Goal: Information Seeking & Learning: Learn about a topic

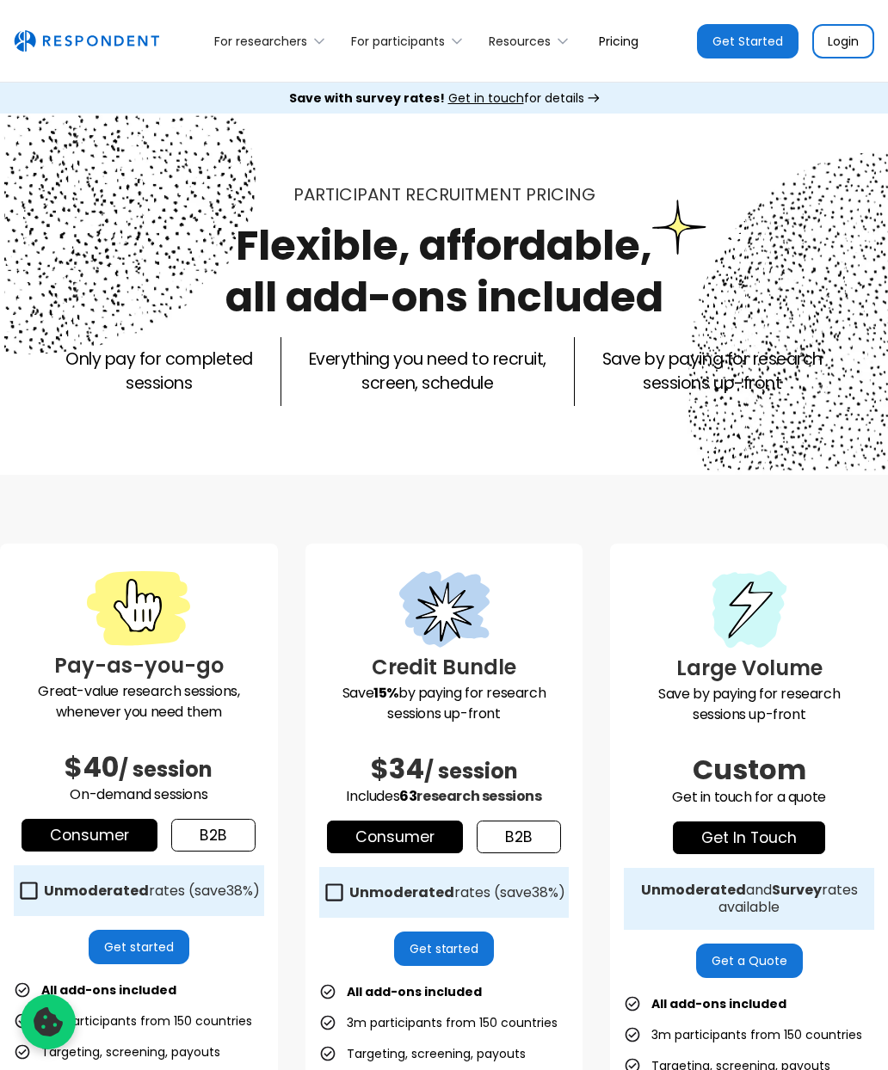
scroll to position [358, 0]
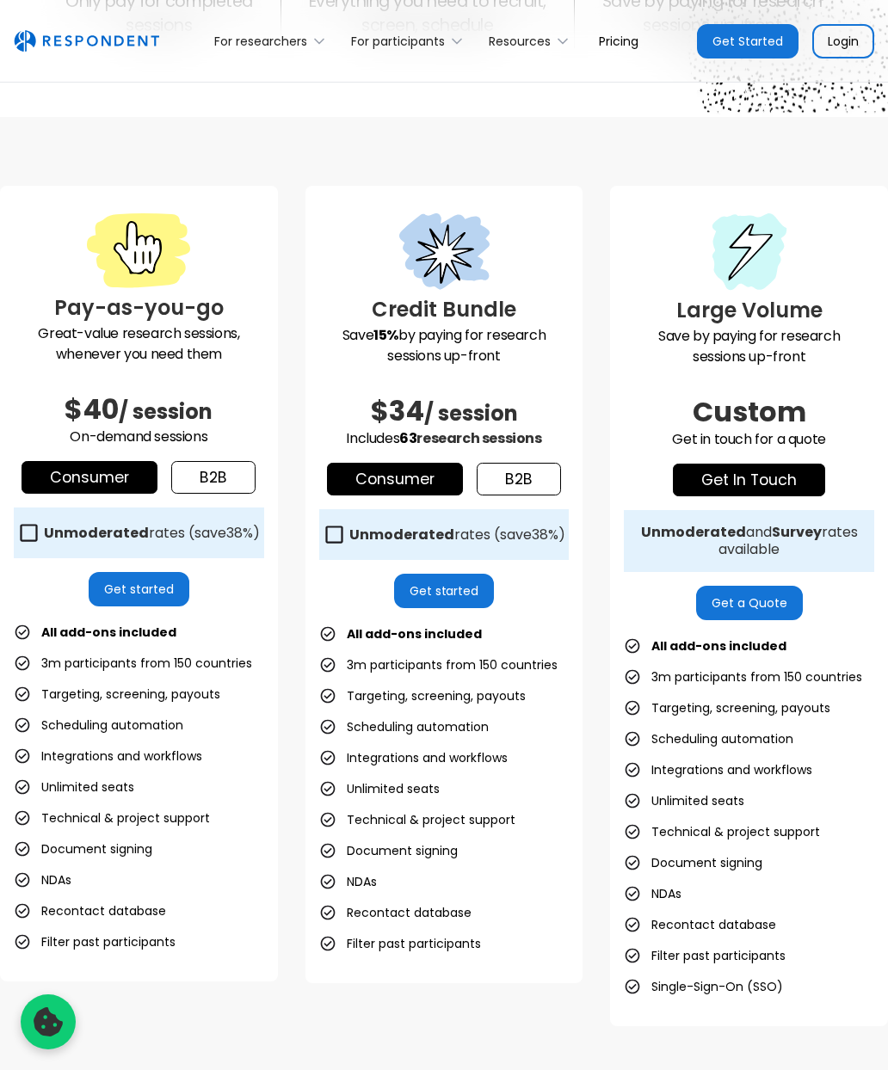
click at [229, 477] on link "b2b" at bounding box center [213, 477] width 84 height 33
click at [121, 476] on link "Consumer" at bounding box center [90, 477] width 136 height 33
click at [226, 470] on link "b2b" at bounding box center [213, 477] width 84 height 33
click at [113, 471] on link "Consumer" at bounding box center [90, 477] width 136 height 33
click at [33, 527] on icon at bounding box center [28, 532] width 23 height 23
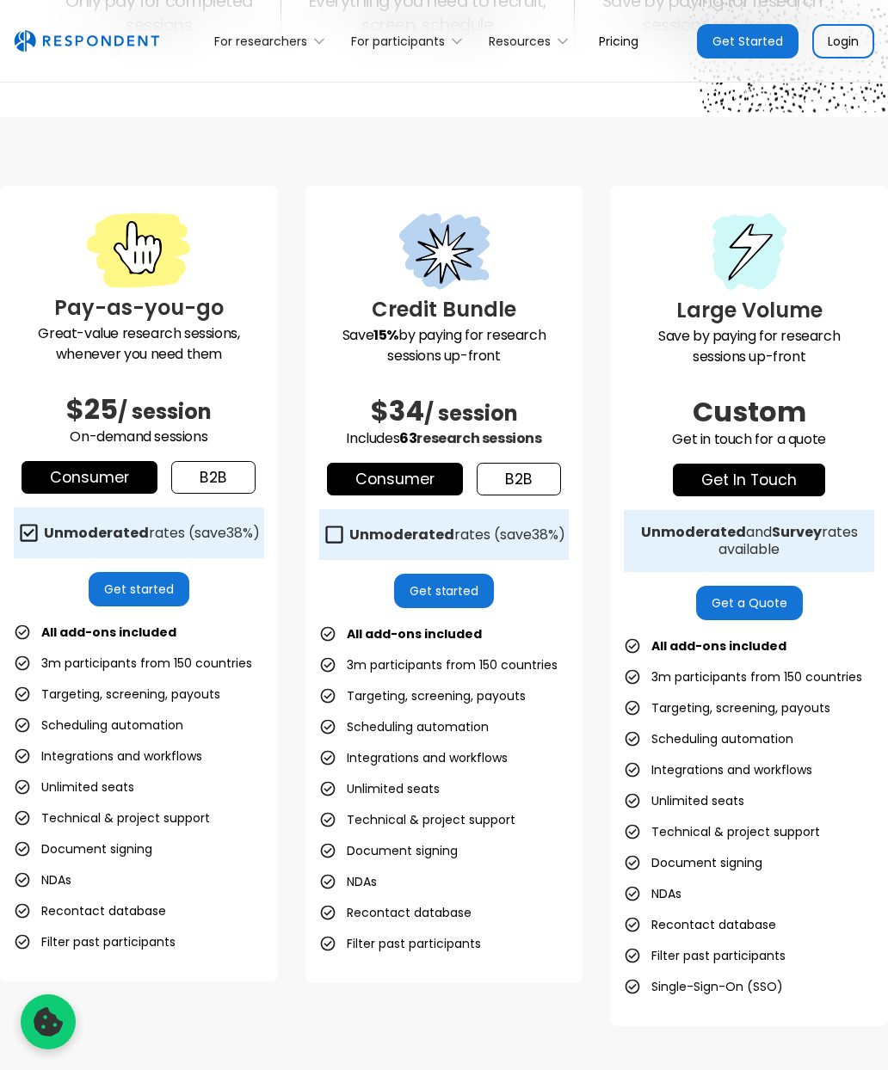
click at [215, 479] on link "b2b" at bounding box center [213, 477] width 84 height 33
click at [102, 478] on link "Consumer" at bounding box center [90, 477] width 136 height 33
click at [181, 473] on link "b2b" at bounding box center [213, 477] width 84 height 33
click at [126, 476] on link "Consumer" at bounding box center [90, 477] width 136 height 33
click at [49, 531] on strong "Unmoderated" at bounding box center [96, 533] width 105 height 20
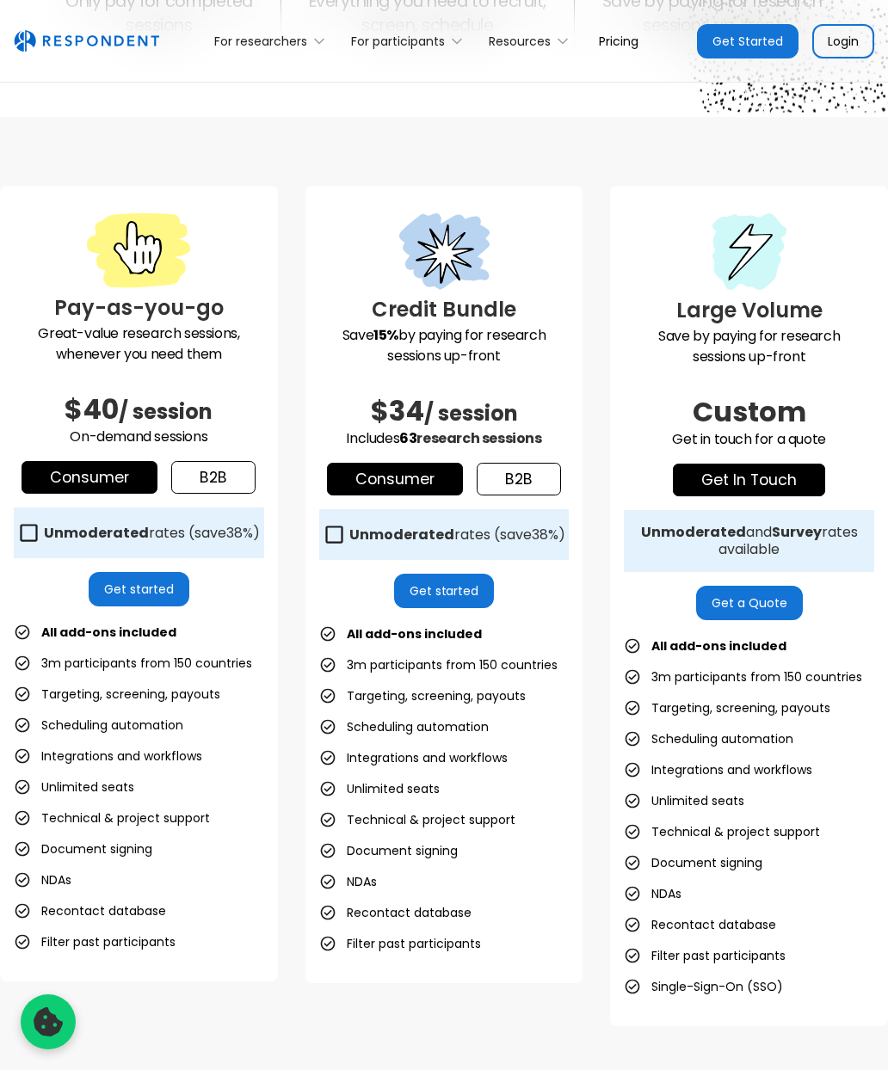
click at [210, 470] on link "b2b" at bounding box center [213, 477] width 84 height 33
click at [143, 473] on link "Consumer" at bounding box center [90, 477] width 136 height 33
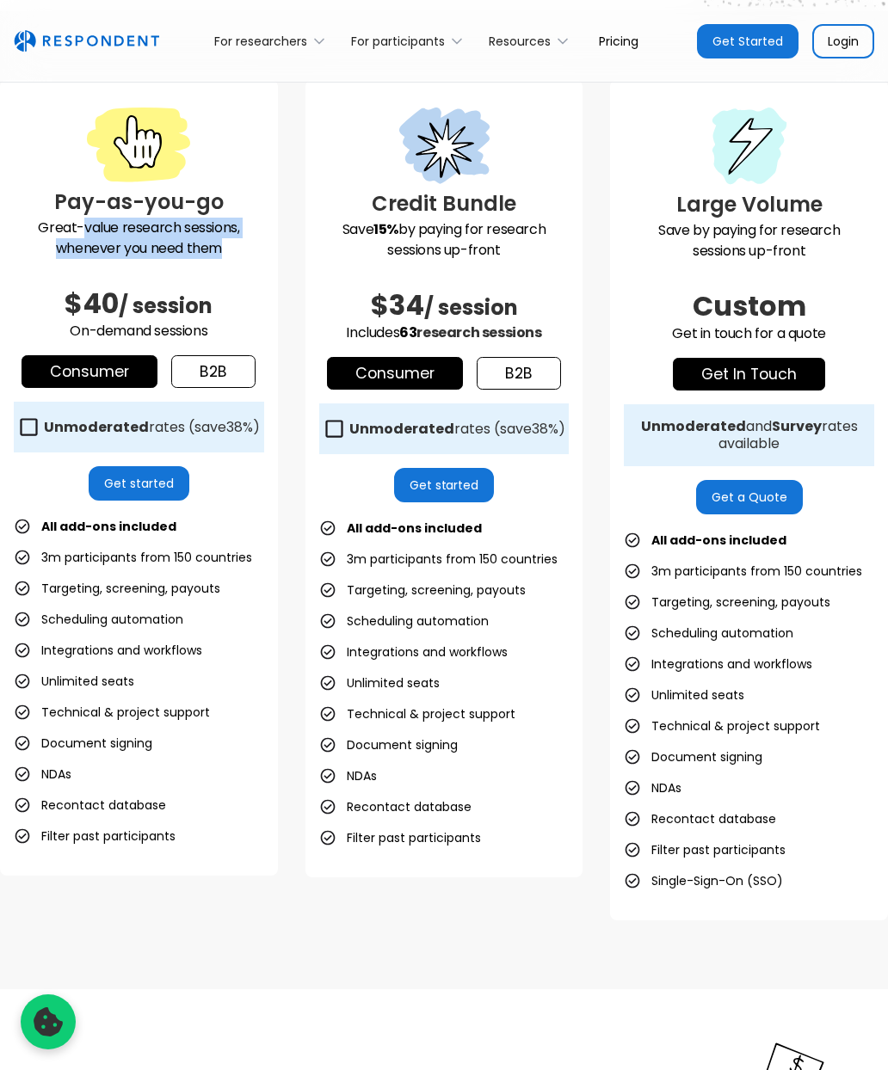
drag, startPoint x: 85, startPoint y: 220, endPoint x: 219, endPoint y: 239, distance: 135.5
click at [219, 239] on p "Great-value research sessions, whenever you need them" at bounding box center [139, 238] width 250 height 41
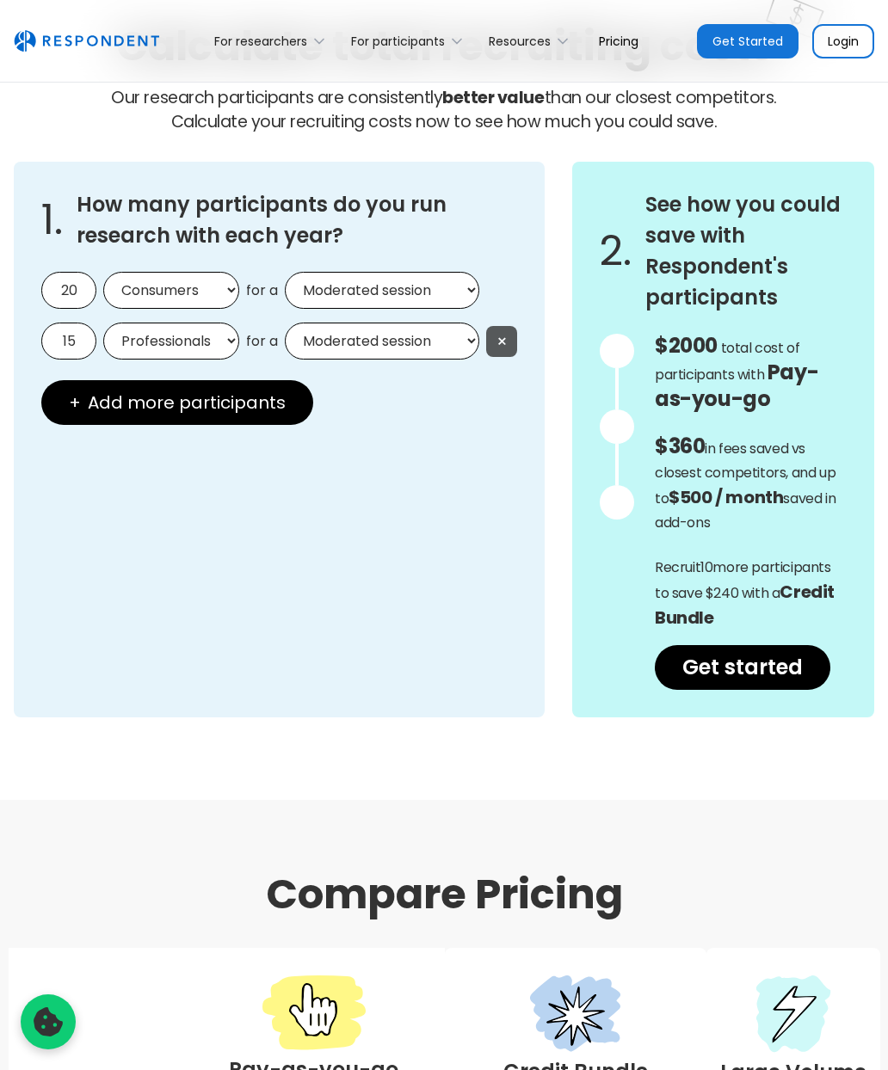
scroll to position [1587, 0]
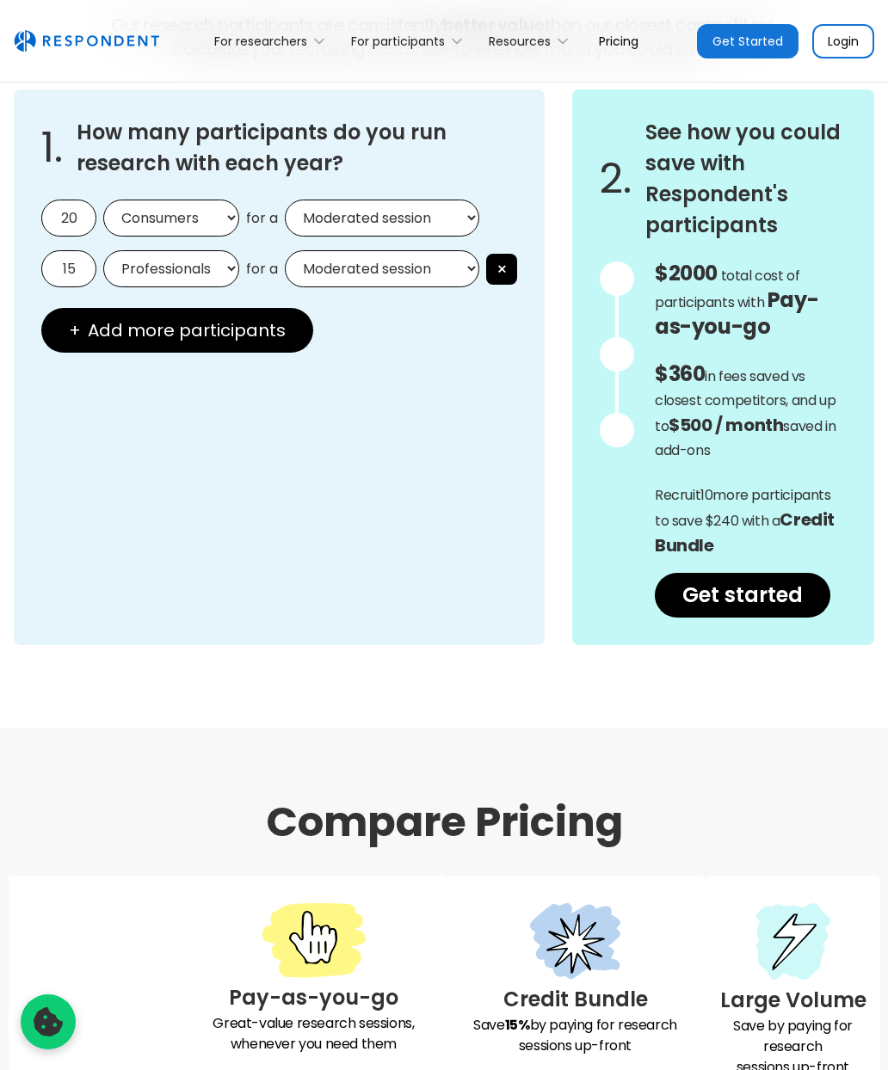
select select "professionals"
click option "Professionals" at bounding box center [0, 0] width 0 height 0
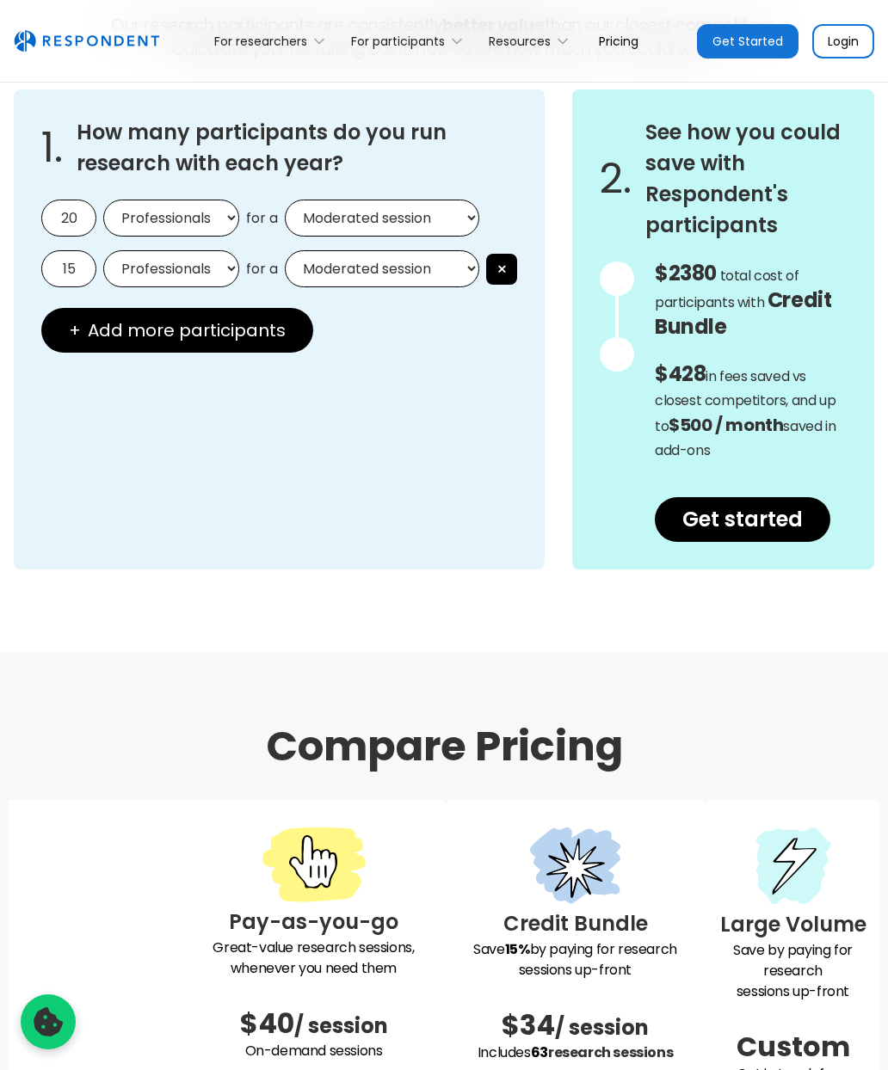
select select "unmoderated"
click option "Unmoderated session" at bounding box center [0, 0] width 0 height 0
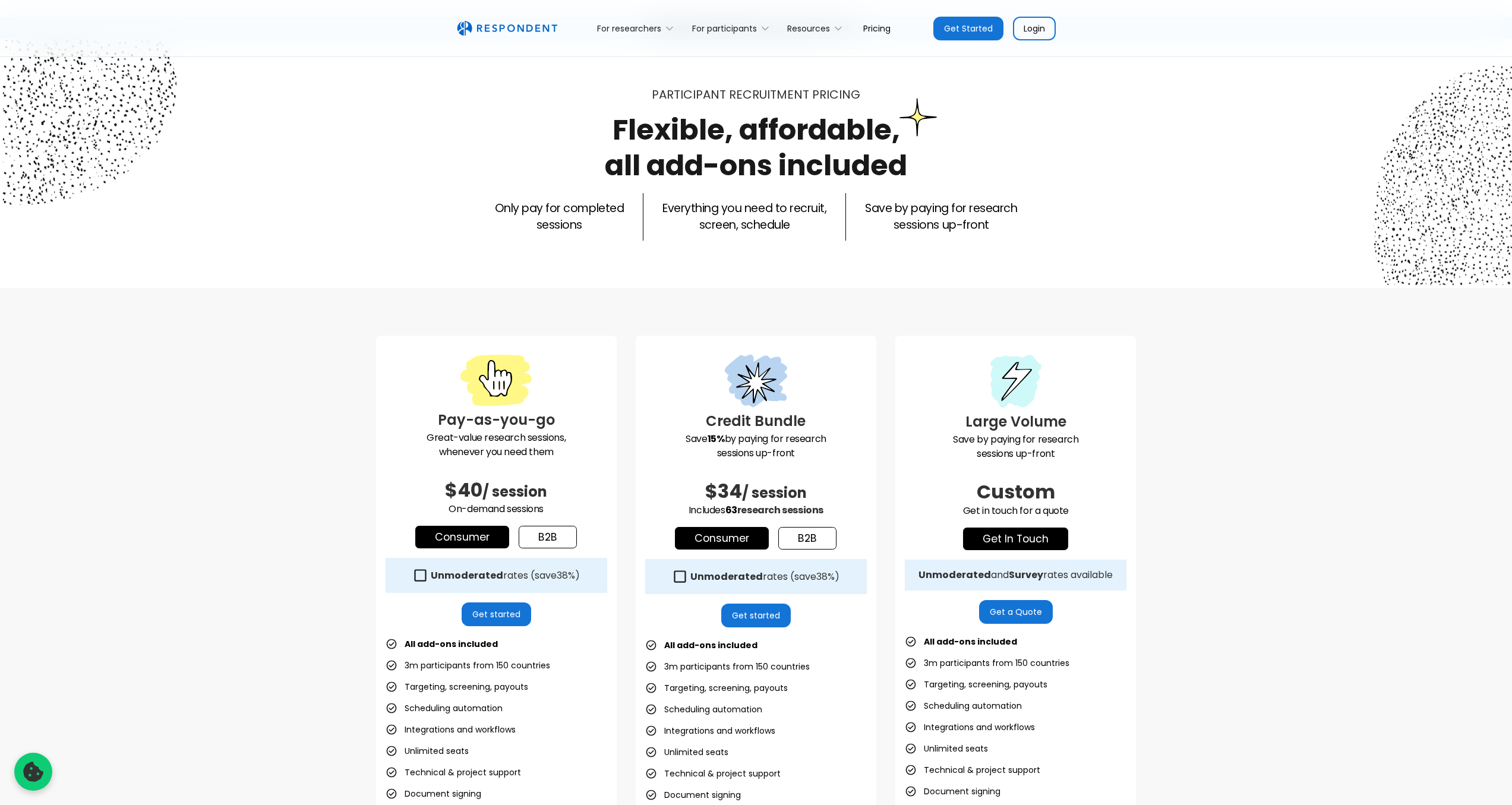
scroll to position [0, 0]
